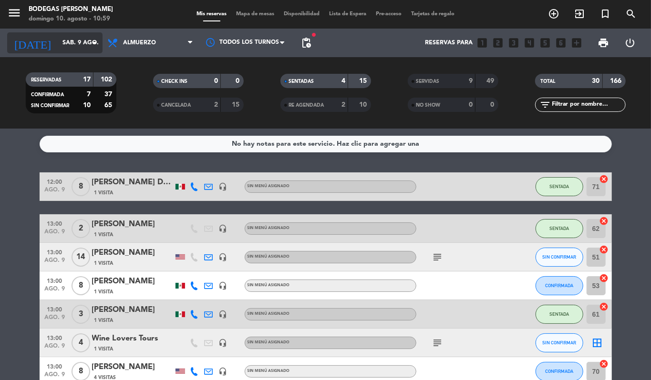
click at [92, 42] on icon "arrow_drop_down" at bounding box center [94, 42] width 11 height 11
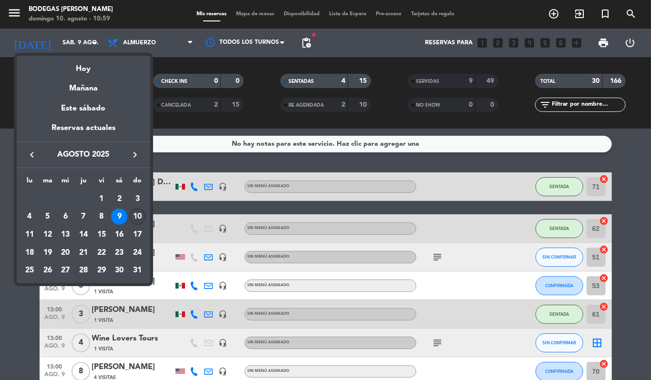
click at [137, 217] on div "10" at bounding box center [137, 217] width 16 height 16
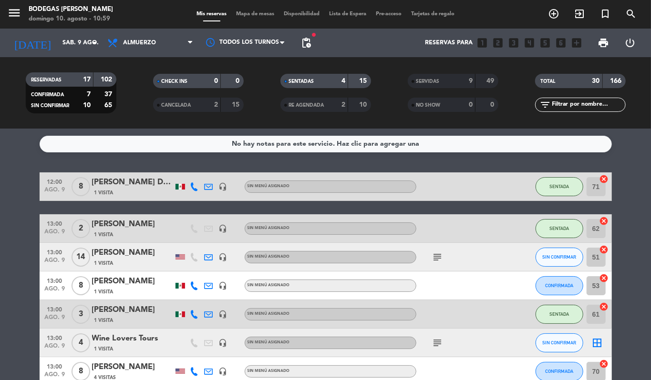
type input "dom. 10 ago."
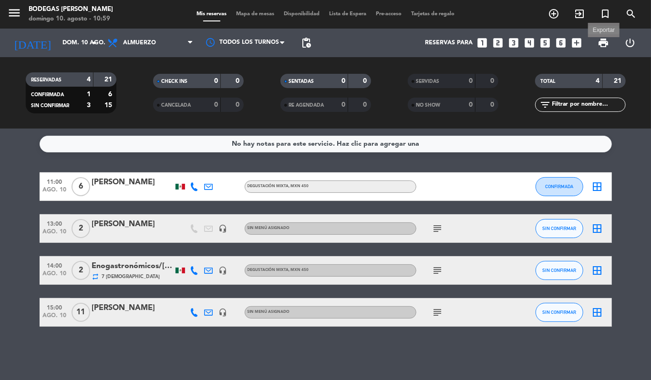
click at [601, 44] on span "print" at bounding box center [602, 42] width 11 height 11
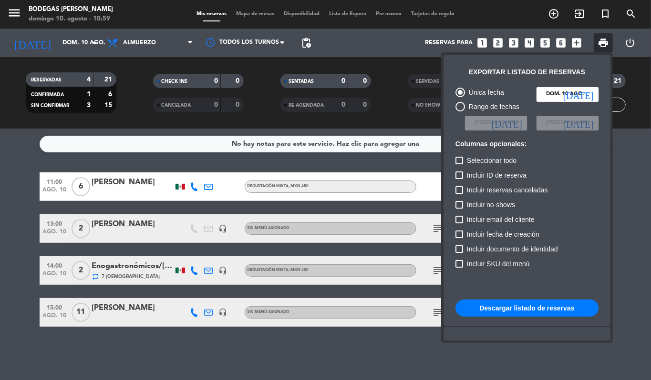
click at [519, 308] on button "Descargar listado de reservas" at bounding box center [526, 308] width 143 height 17
